Goal: Task Accomplishment & Management: Manage account settings

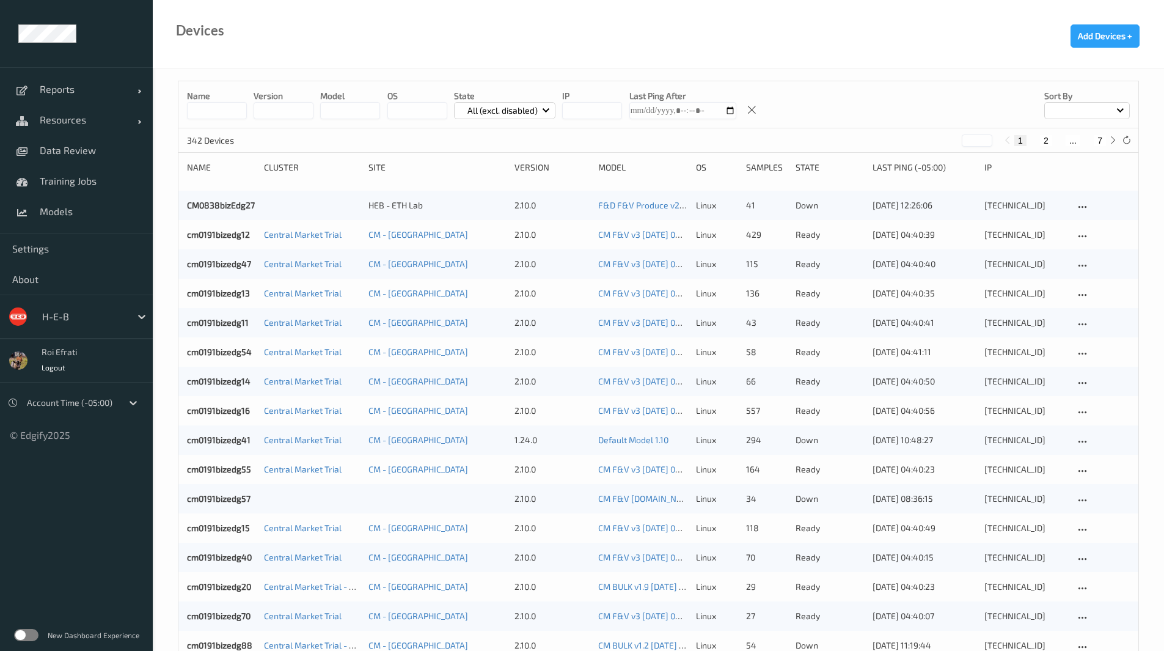
click at [24, 634] on label at bounding box center [26, 635] width 24 height 12
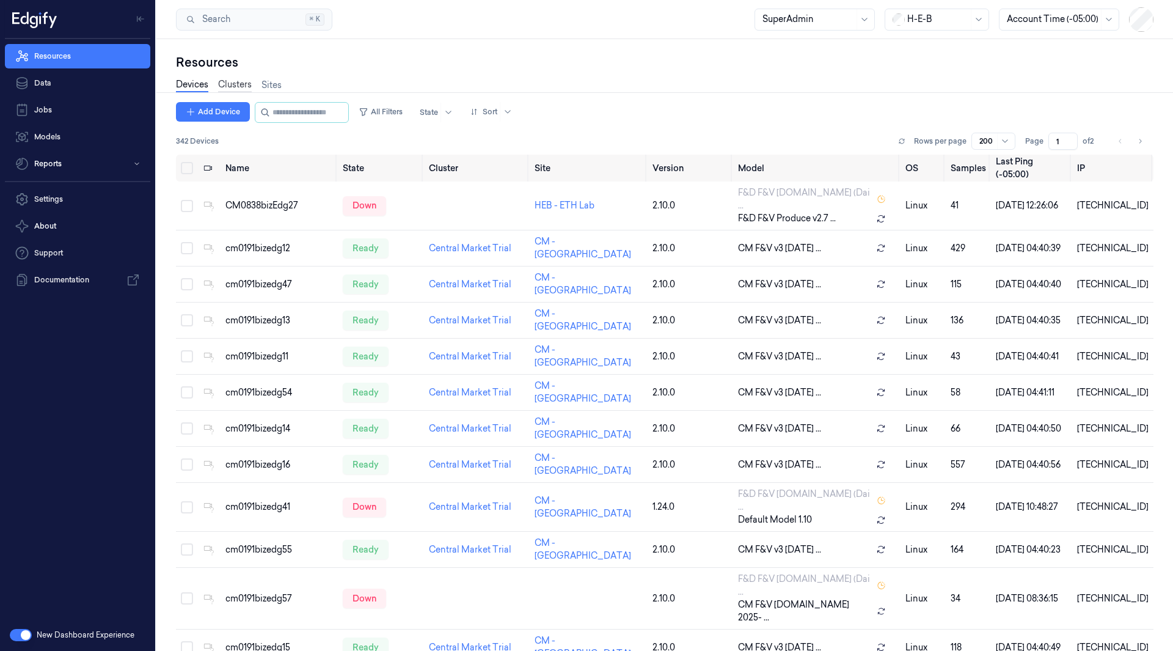
click at [229, 83] on link "Clusters" at bounding box center [235, 85] width 34 height 14
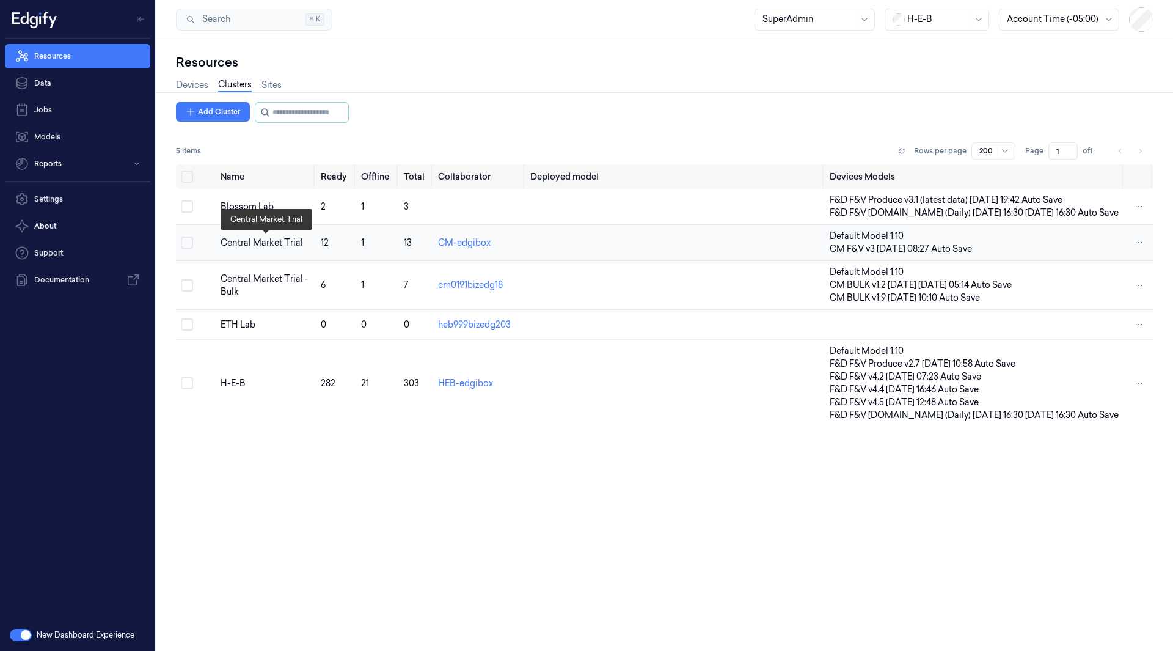
click at [247, 243] on div "Central Market Trial" at bounding box center [266, 243] width 90 height 13
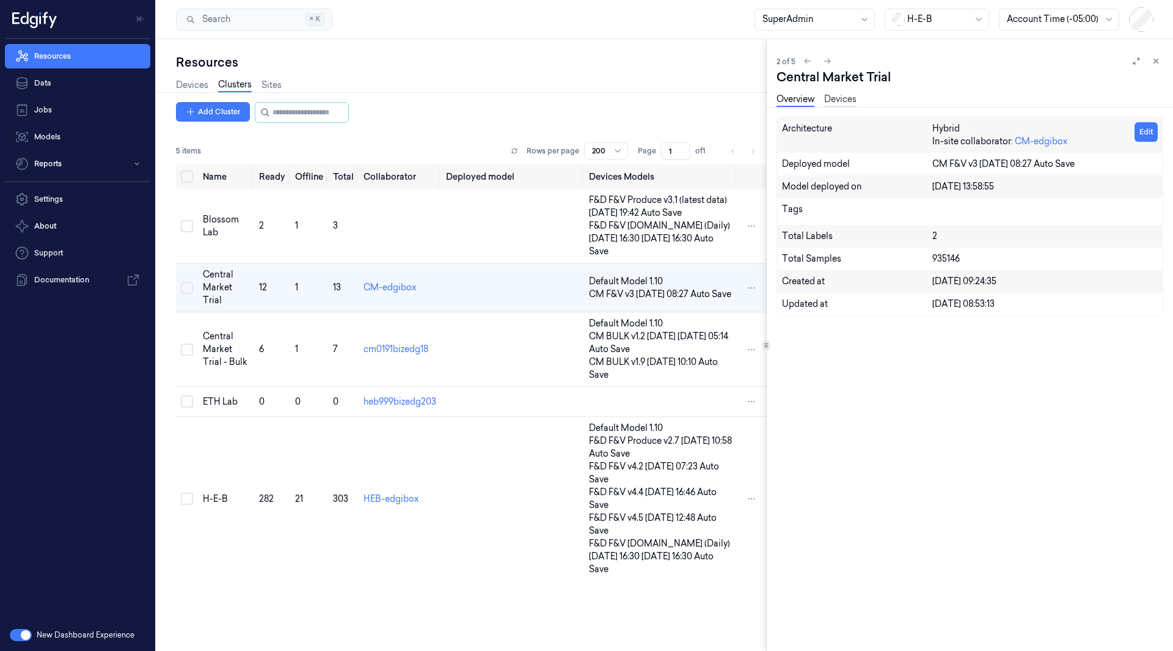
click at [848, 101] on link "Devices" at bounding box center [840, 100] width 32 height 14
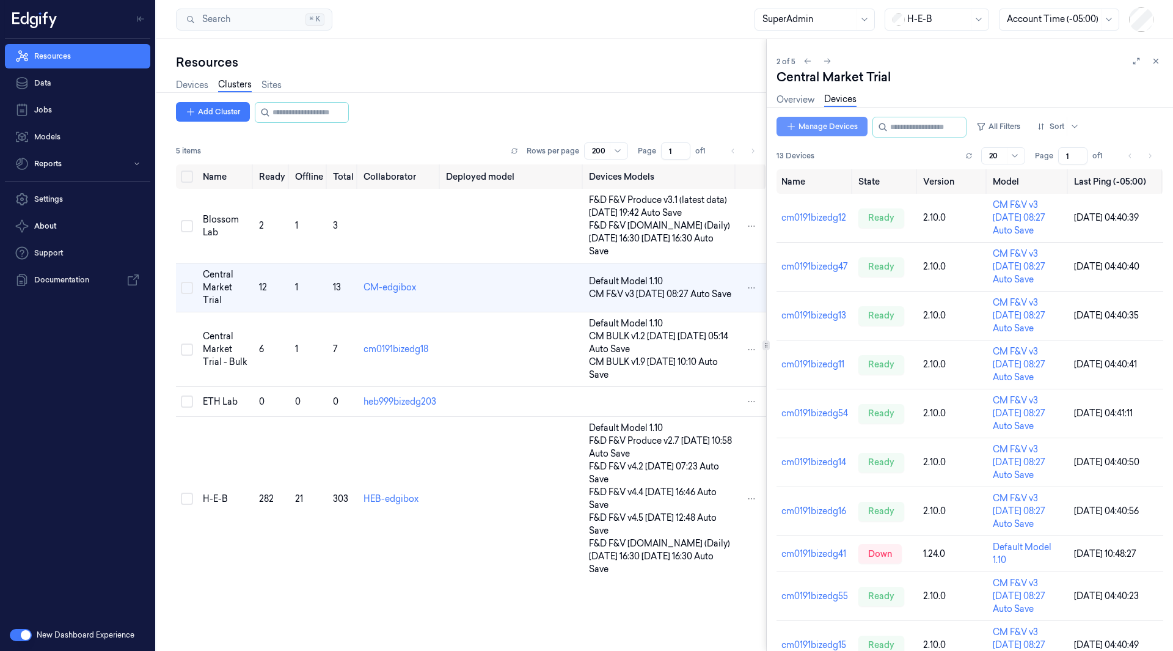
click at [826, 130] on button "Manage Devices" at bounding box center [822, 127] width 91 height 20
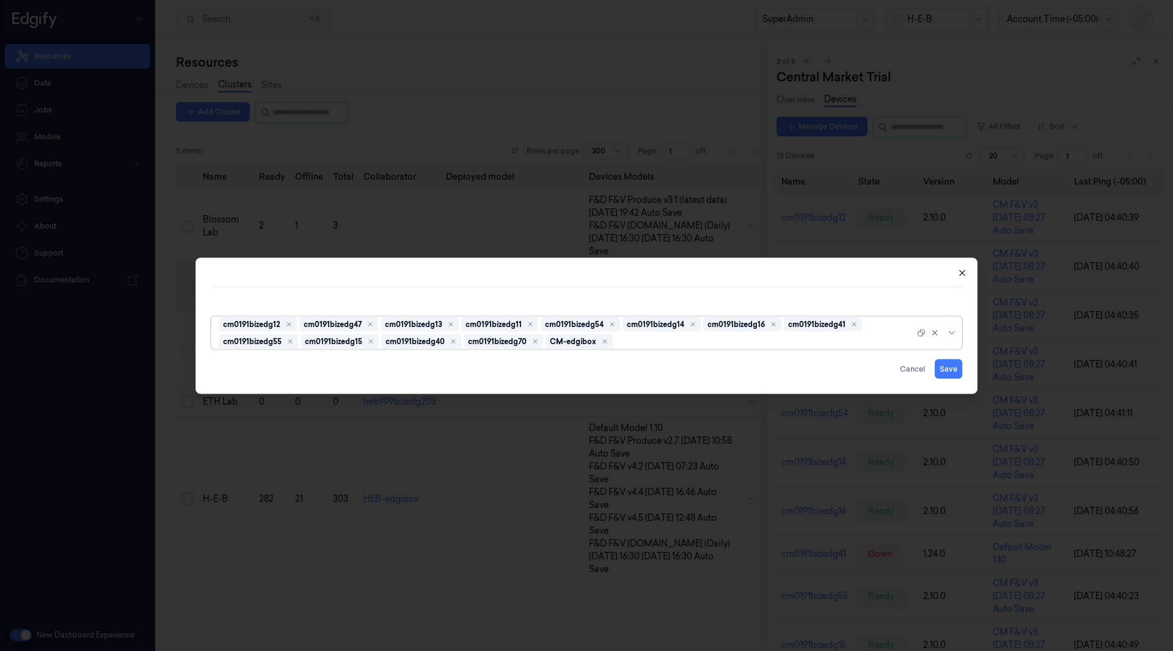
click at [963, 277] on icon "button" at bounding box center [963, 273] width 10 height 10
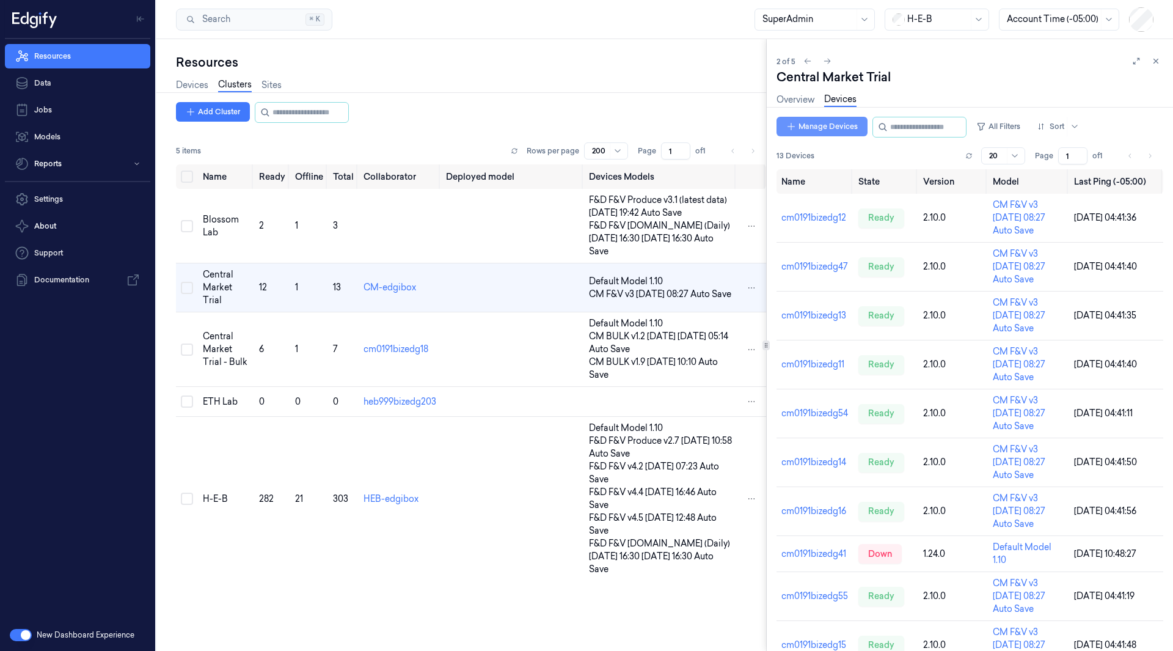
click at [829, 128] on button "Manage Devices" at bounding box center [822, 127] width 91 height 20
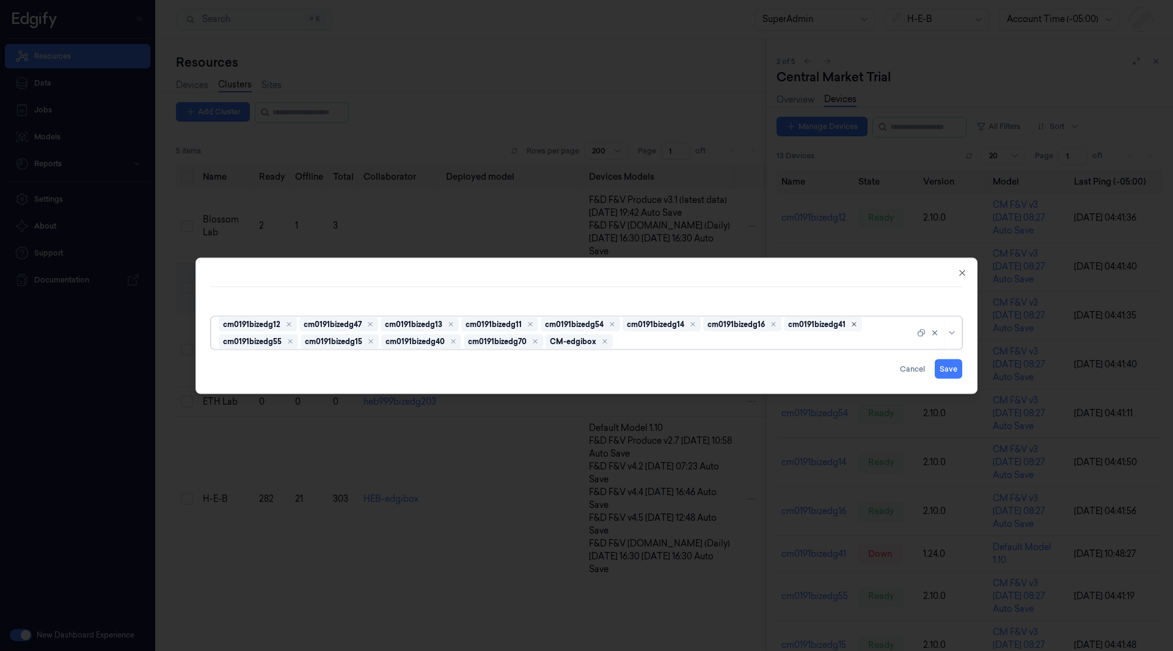
click at [856, 326] on icon "Remove cm0191bizedg41" at bounding box center [854, 323] width 7 height 7
click at [769, 326] on div "cm0191bizedg16" at bounding box center [742, 324] width 78 height 15
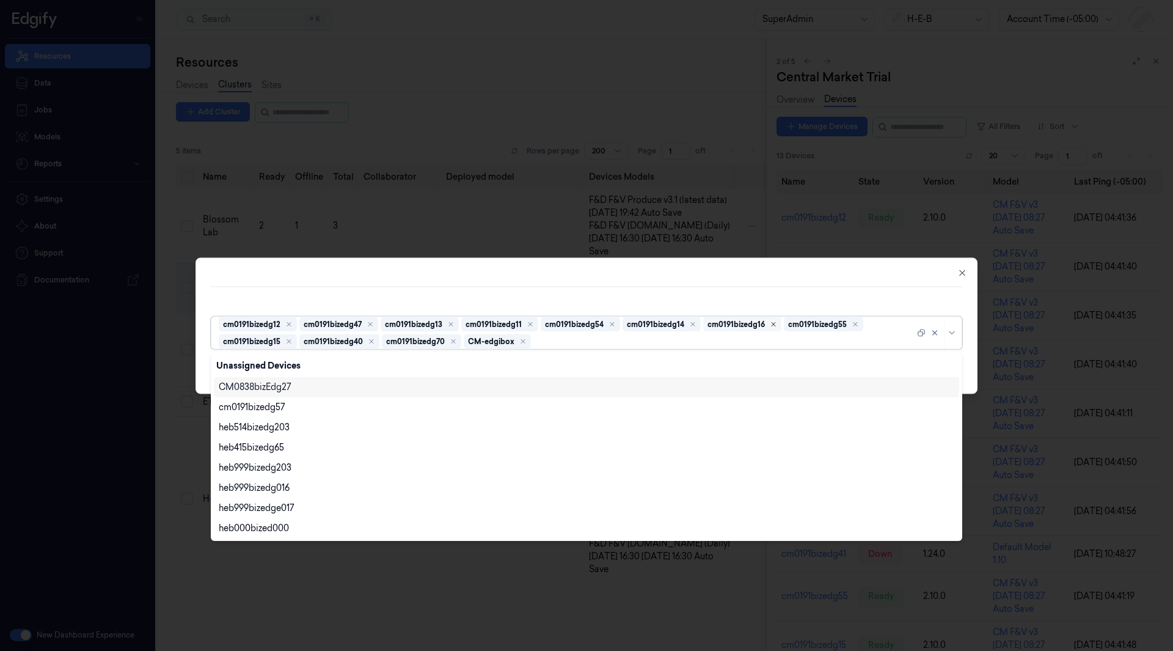
click at [776, 323] on icon "Remove cm0191bizedg16" at bounding box center [773, 323] width 7 height 7
click at [260, 518] on div "heb000bized000" at bounding box center [587, 528] width 746 height 20
click at [258, 505] on div "heb999bizedge017" at bounding box center [257, 508] width 76 height 13
click at [265, 470] on div "heb999bizedg203" at bounding box center [255, 467] width 73 height 13
click at [964, 270] on icon "button" at bounding box center [963, 273] width 10 height 10
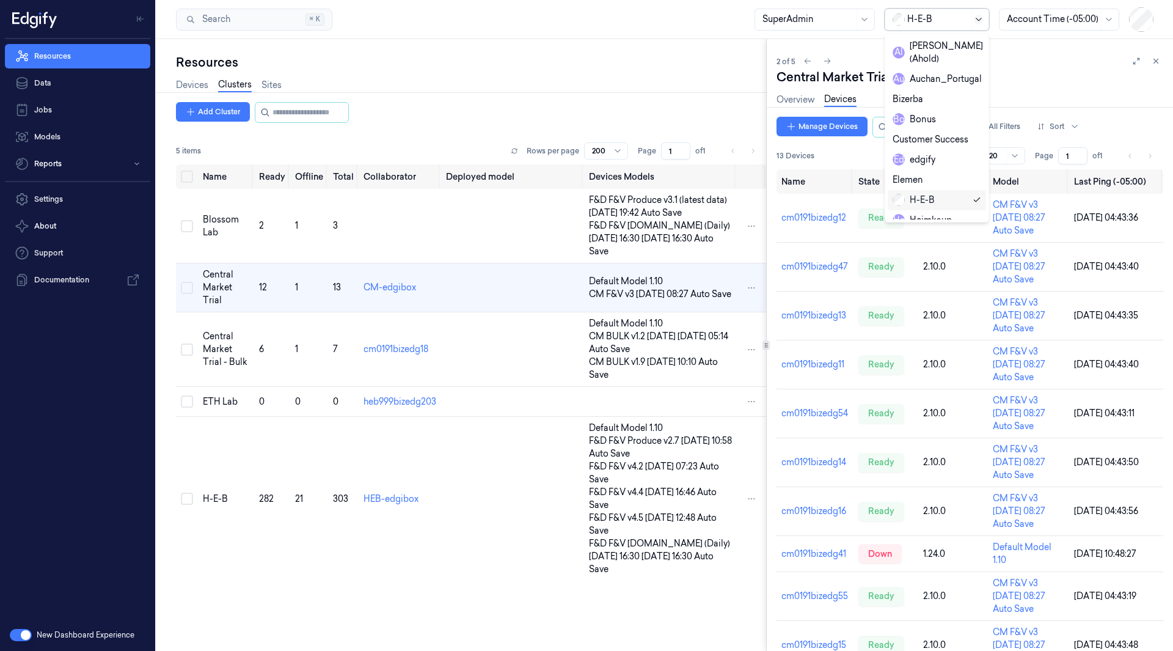
click at [975, 20] on icon at bounding box center [979, 20] width 10 height 10
click at [932, 153] on div "edgify" at bounding box center [914, 159] width 43 height 13
